Goal: Information Seeking & Learning: Learn about a topic

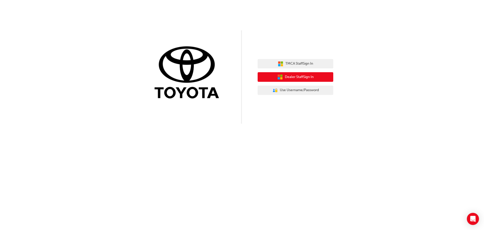
click at [309, 76] on span "Dealer Staff Sign In" at bounding box center [299, 77] width 29 height 6
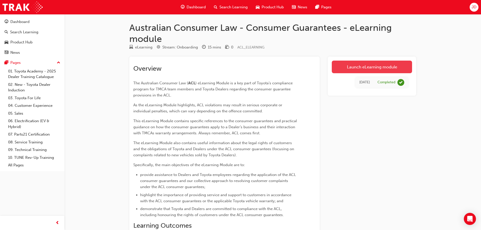
click at [353, 65] on link "Launch eLearning module" at bounding box center [371, 67] width 80 height 13
click at [361, 69] on link "Launch eLearning module" at bounding box center [371, 67] width 80 height 13
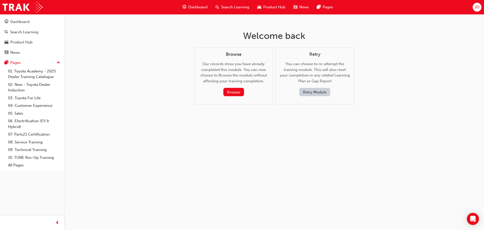
click at [306, 92] on button "Retry Module" at bounding box center [314, 92] width 31 height 8
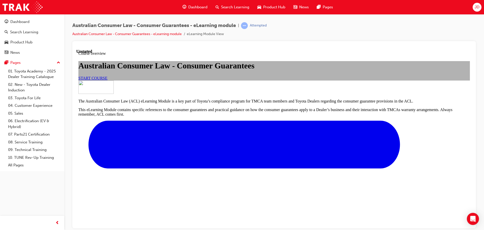
scroll to position [162, 0]
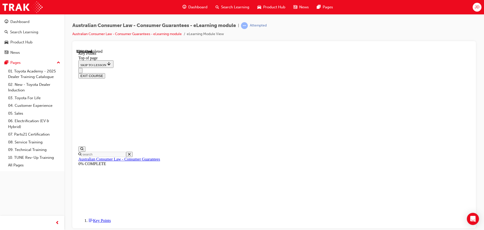
scroll to position [122, 0]
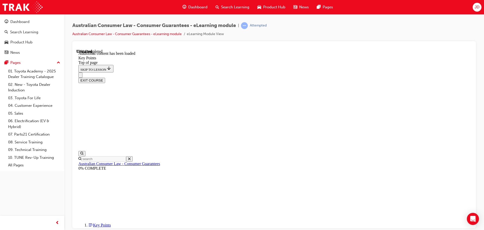
scroll to position [660, 0]
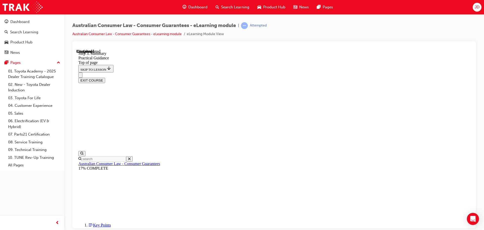
scroll to position [66, 0]
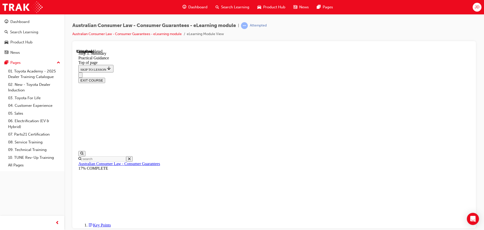
scroll to position [117, 0]
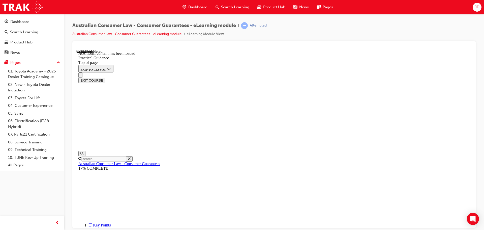
scroll to position [1357, 0]
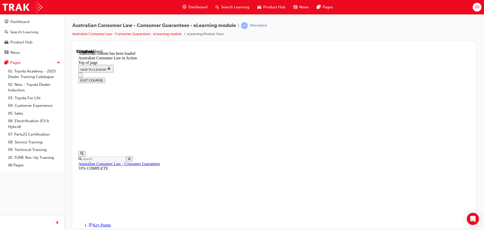
scroll to position [1065, 0]
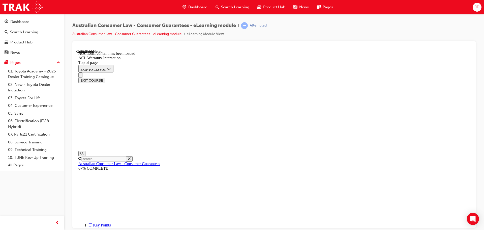
scroll to position [309, 0]
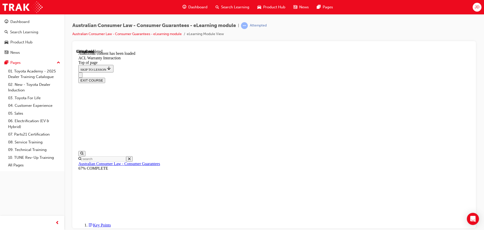
scroll to position [308, 0]
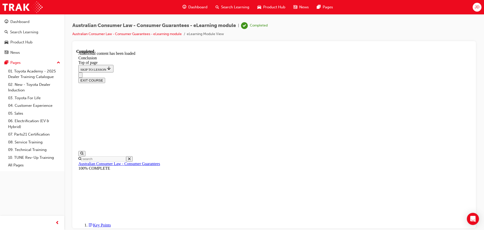
click at [105, 77] on button "EXIT COURSE" at bounding box center [91, 79] width 27 height 5
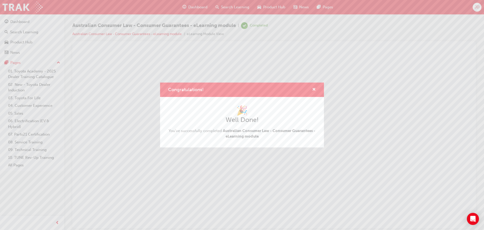
scroll to position [0, 0]
click at [315, 89] on span "cross-icon" at bounding box center [314, 90] width 4 height 5
